Goal: Check status

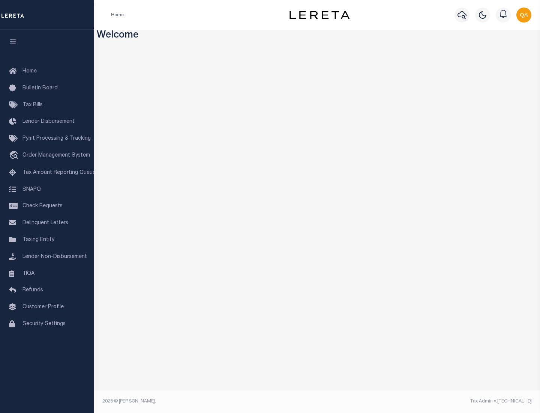
click at [47, 206] on span "Check Requests" at bounding box center [43, 205] width 40 height 5
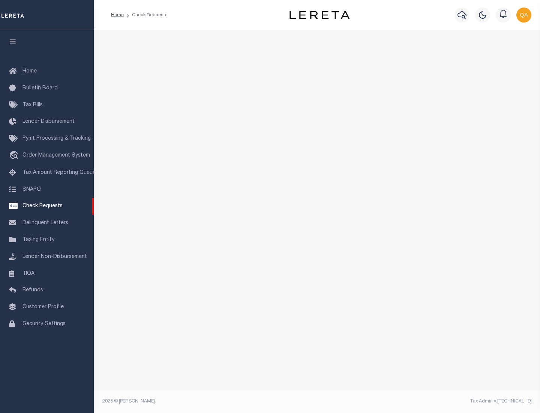
select select "50"
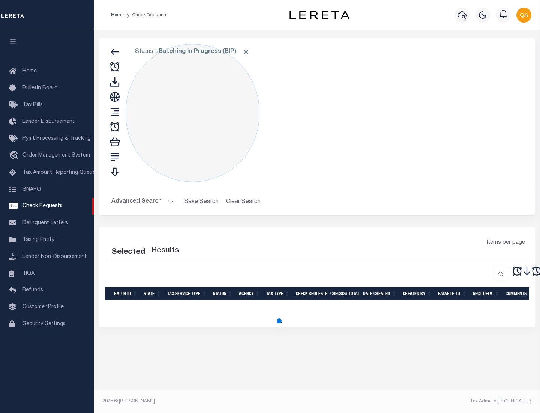
select select "50"
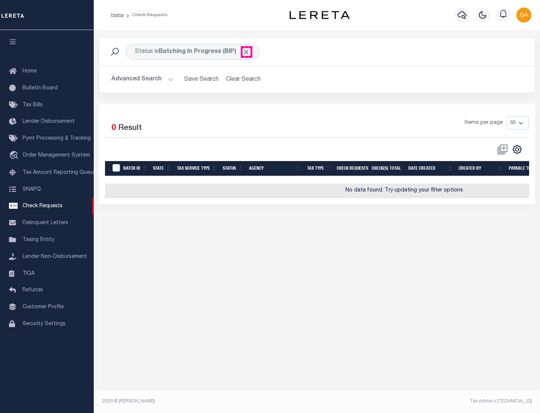
click at [247, 52] on span "Click to Remove" at bounding box center [246, 52] width 8 height 8
